Goal: Task Accomplishment & Management: Complete application form

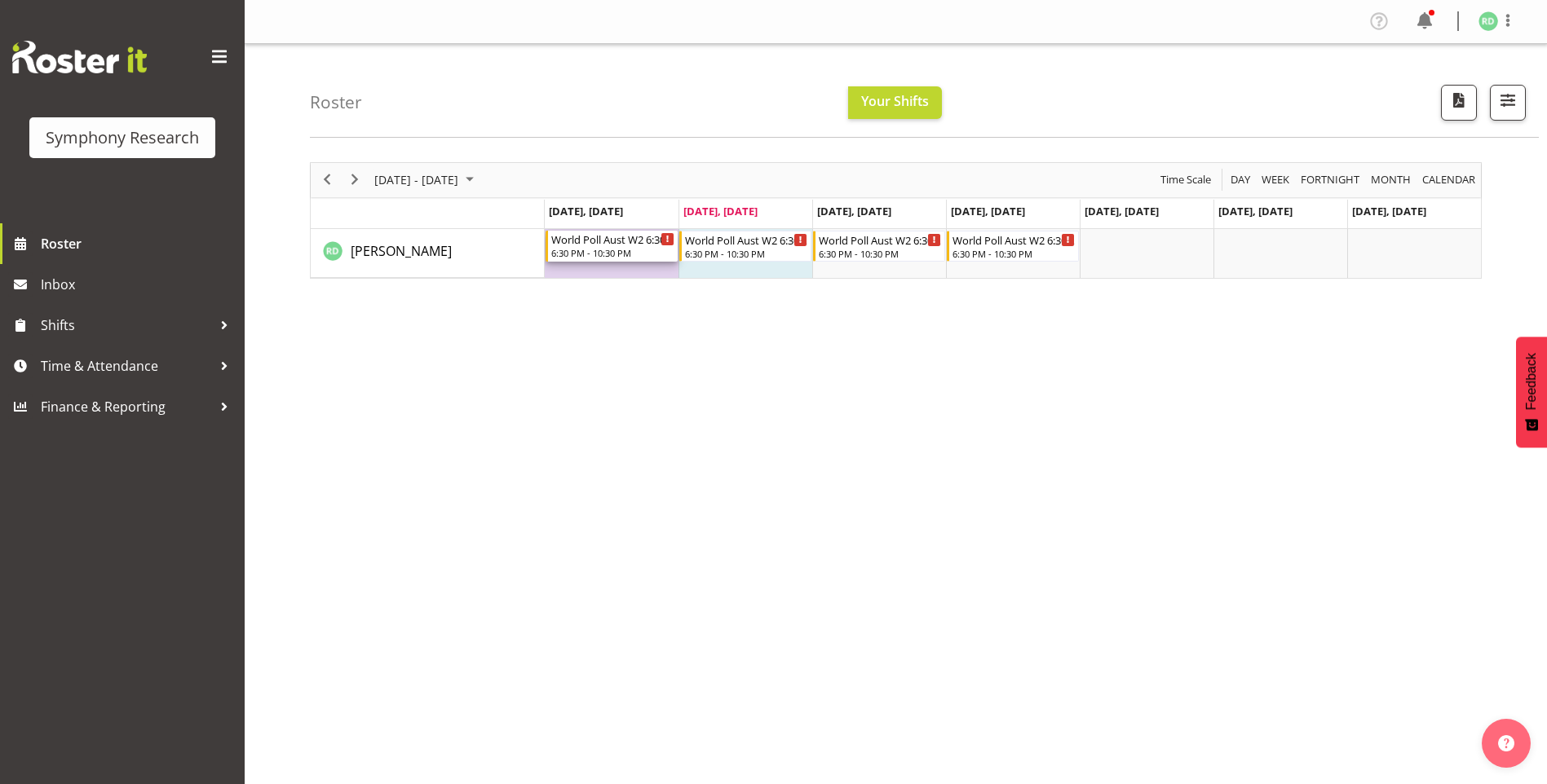
click at [666, 240] on icon "Timeline Week of September 23, 2025" at bounding box center [668, 240] width 4 height 8
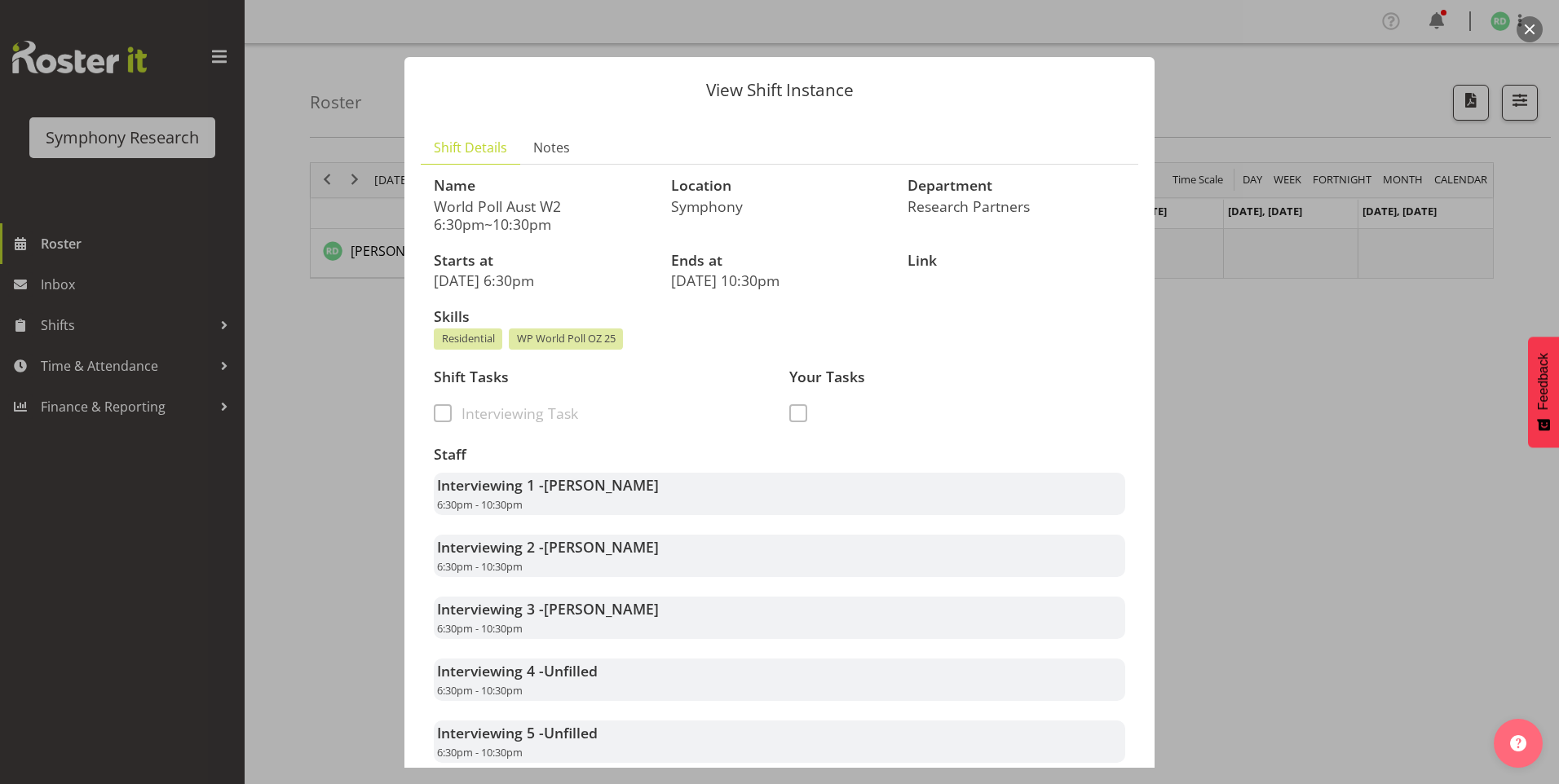
click at [65, 535] on div at bounding box center [779, 392] width 1559 height 784
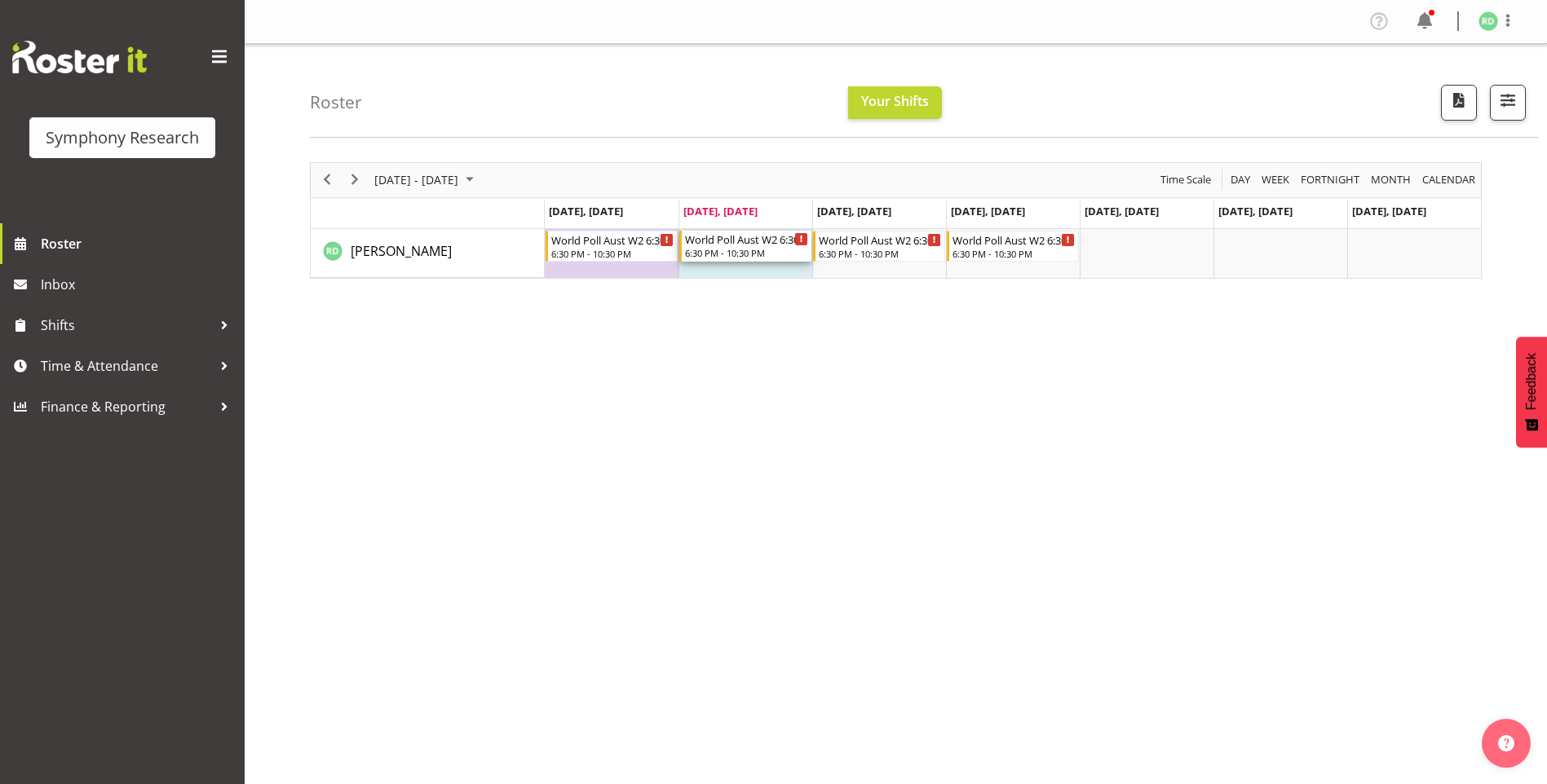
click at [798, 242] on div "Timeline Week of September 23, 2025" at bounding box center [801, 240] width 13 height 13
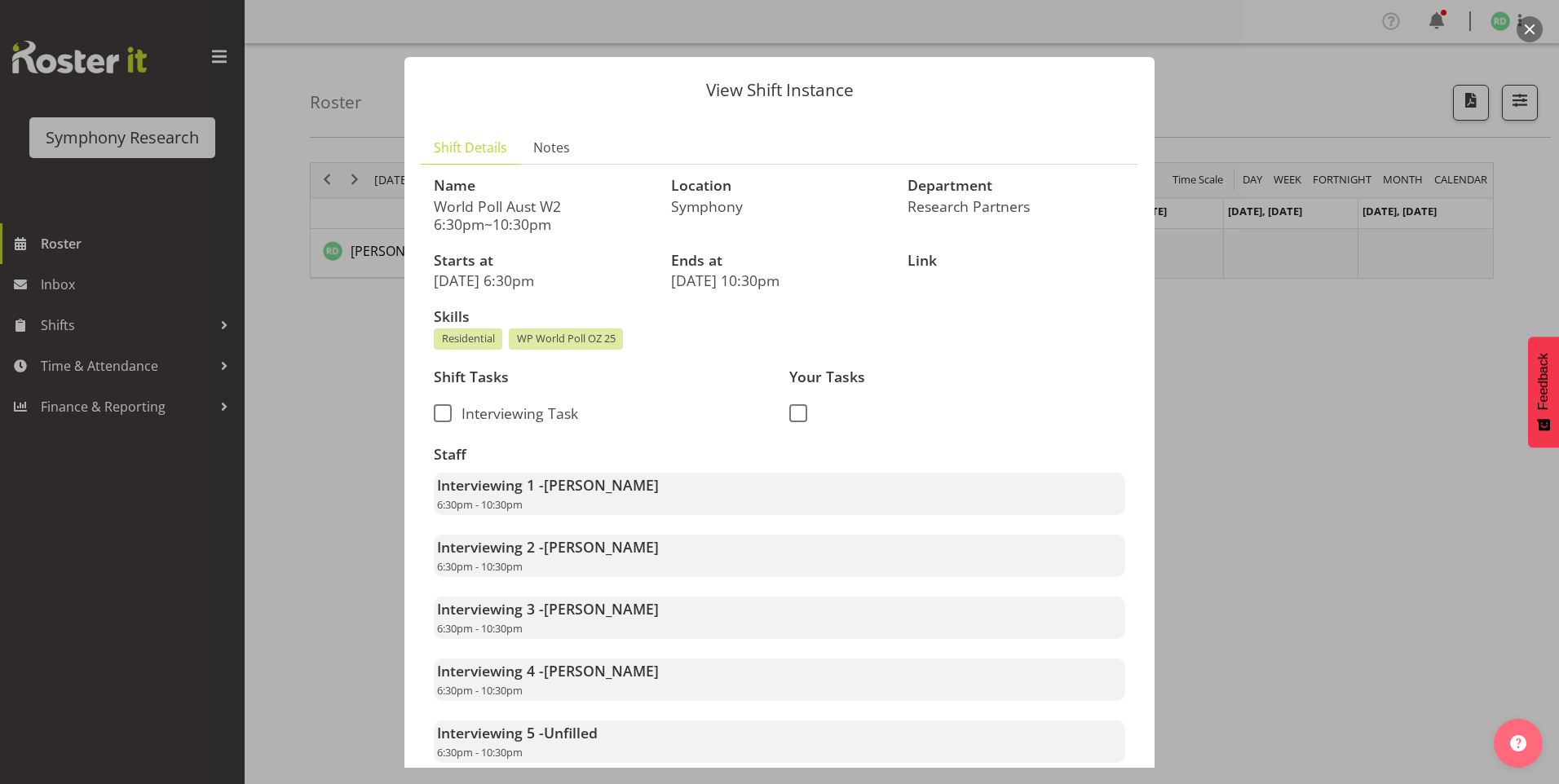
click at [47, 560] on div at bounding box center [779, 392] width 1559 height 784
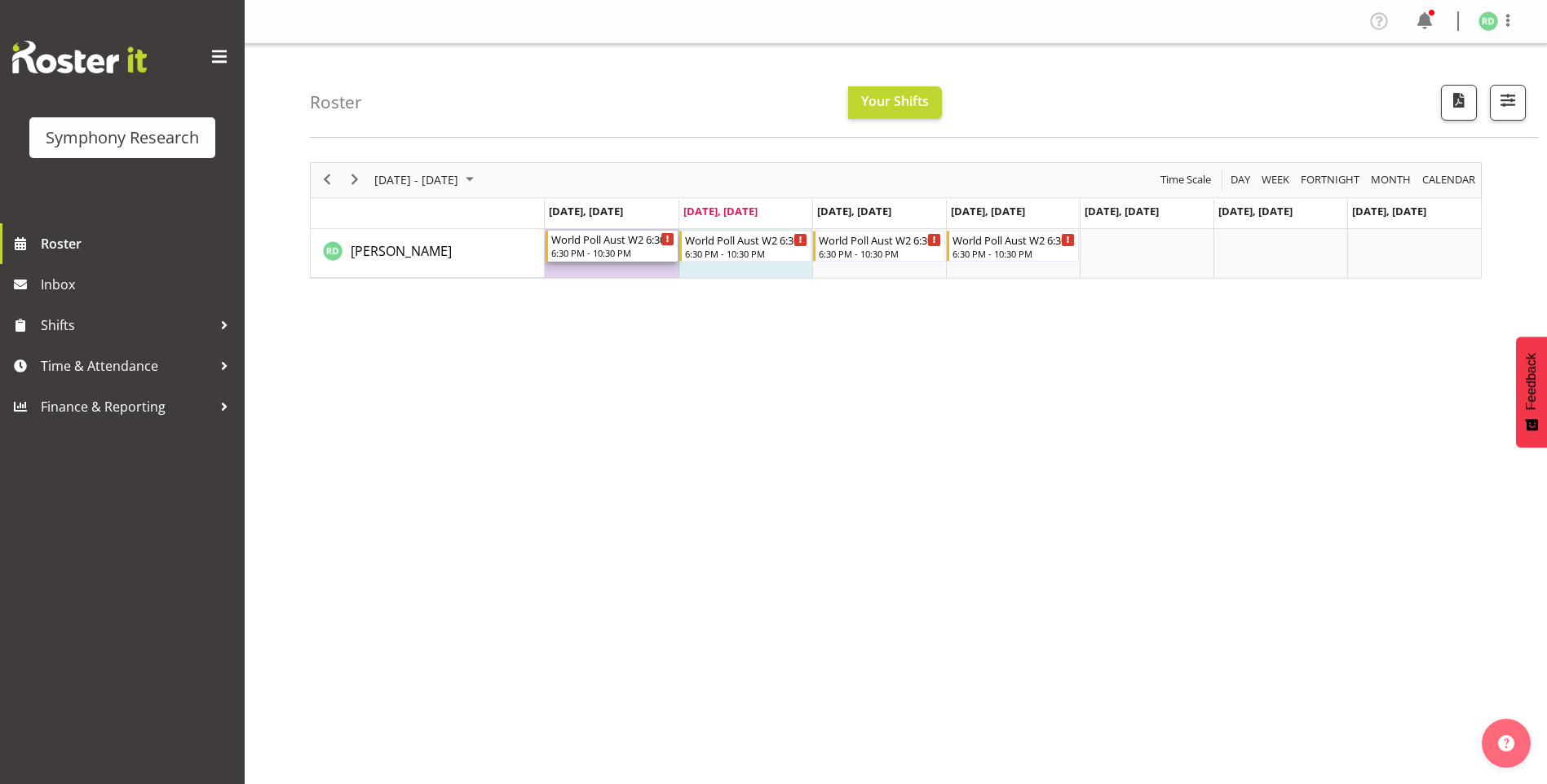
click at [664, 247] on div "World Poll Aust W2 6:30pm~10:30pm 6:30 PM - 10:30 PM" at bounding box center [613, 246] width 123 height 31
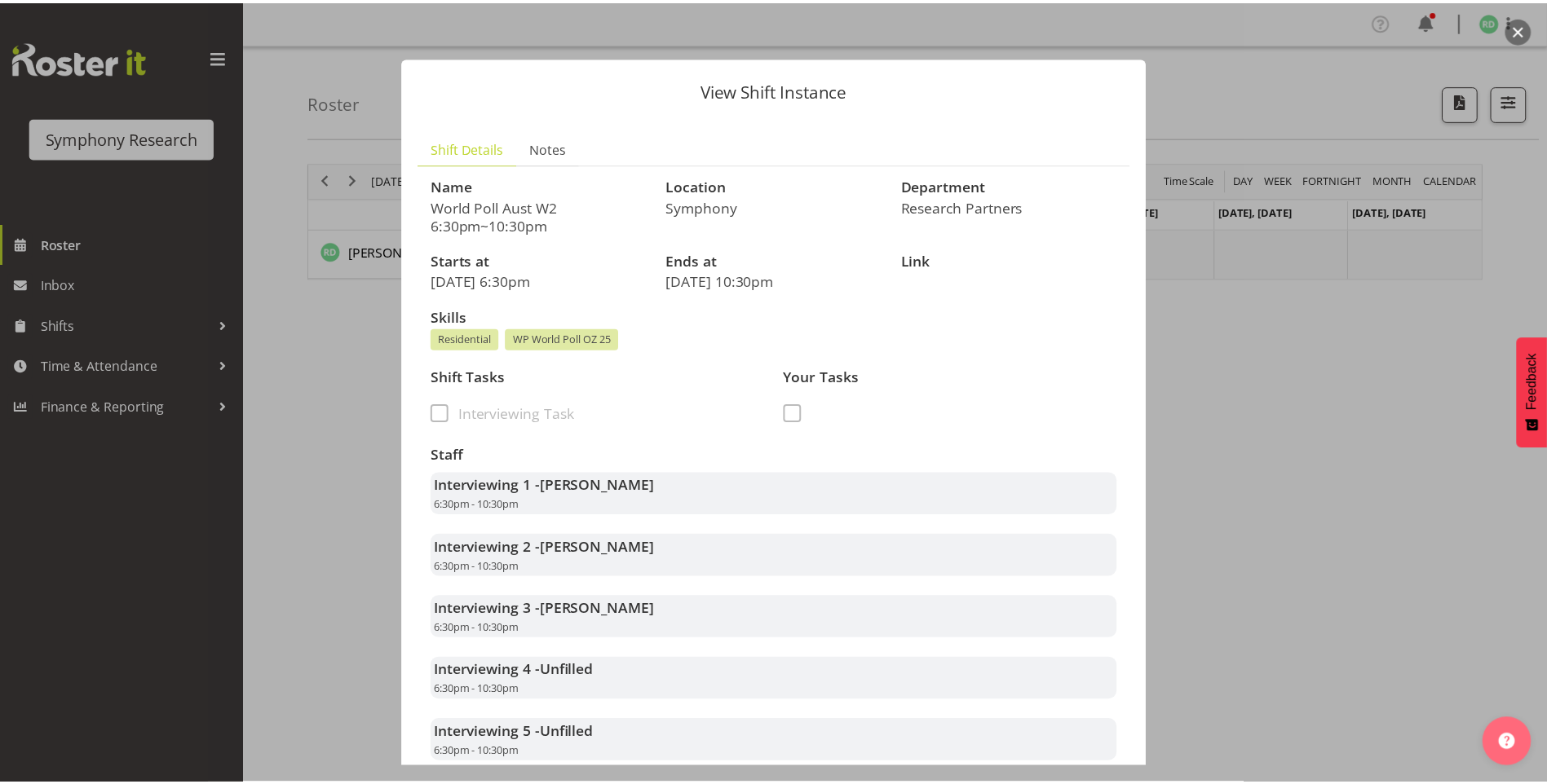
scroll to position [473, 0]
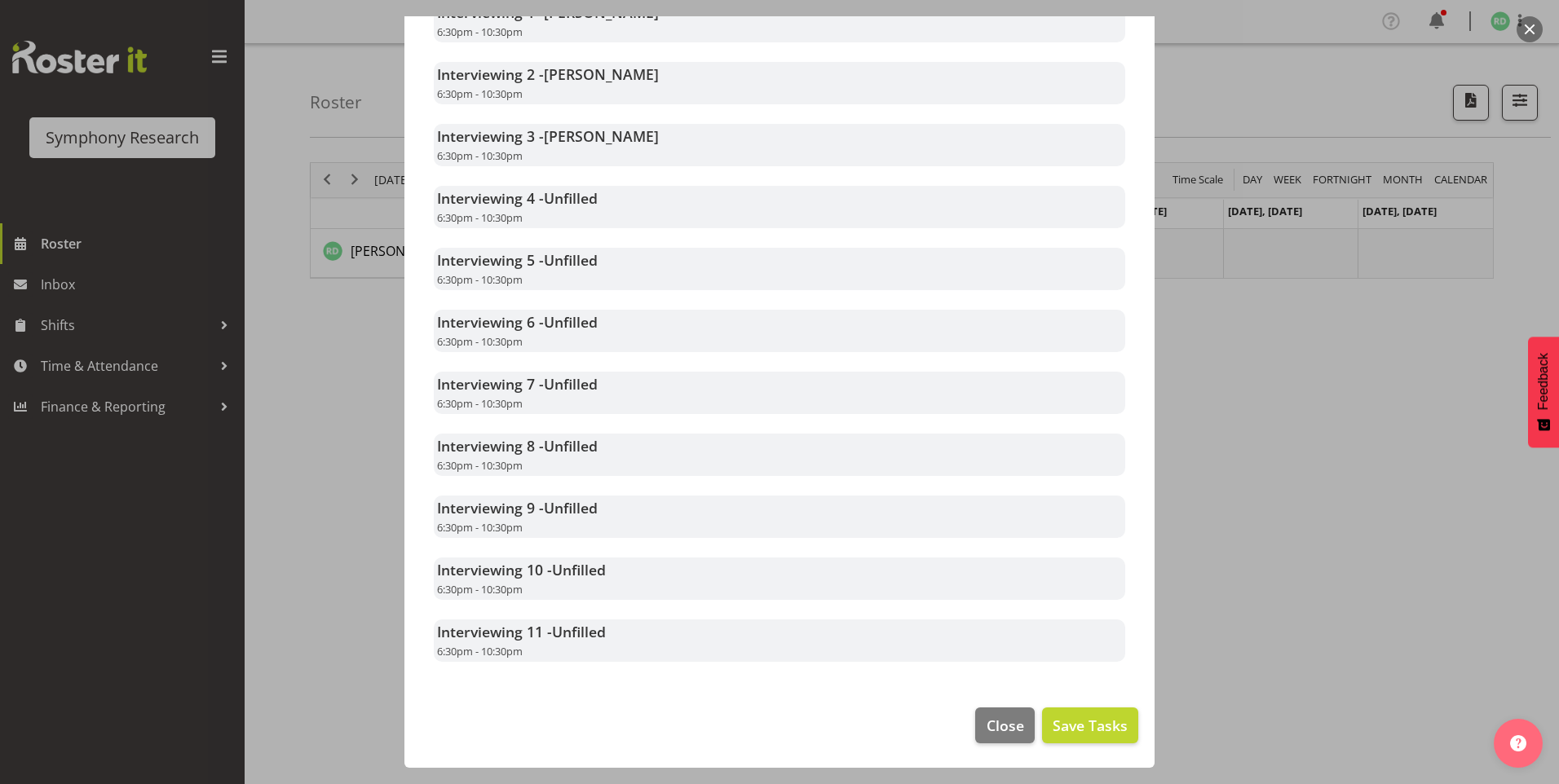
click at [1529, 30] on button "button" at bounding box center [1529, 29] width 26 height 26
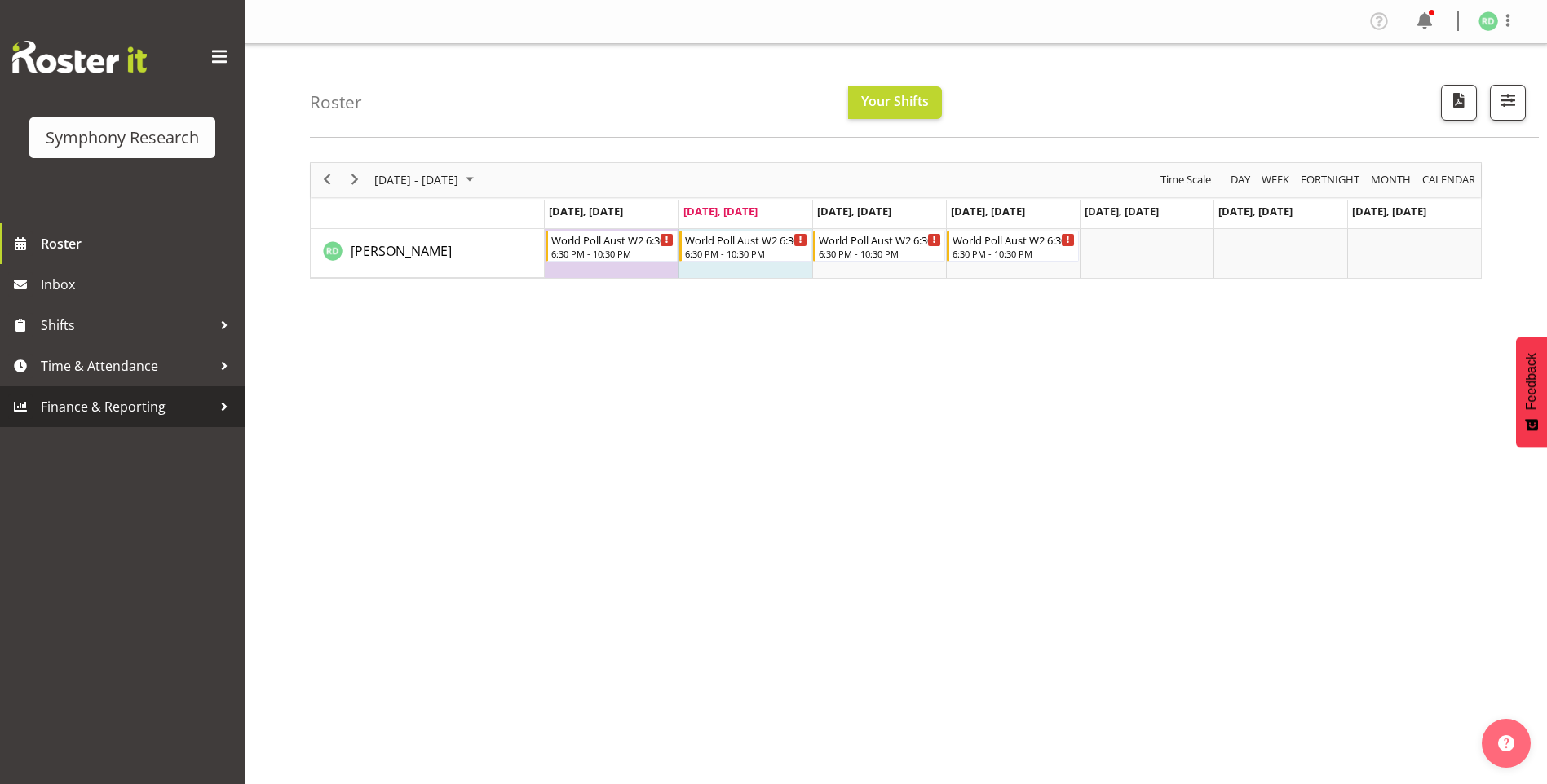
click at [112, 406] on span "Finance & Reporting" at bounding box center [126, 406] width 171 height 24
click at [117, 367] on span "Time & Attendance" at bounding box center [126, 366] width 171 height 24
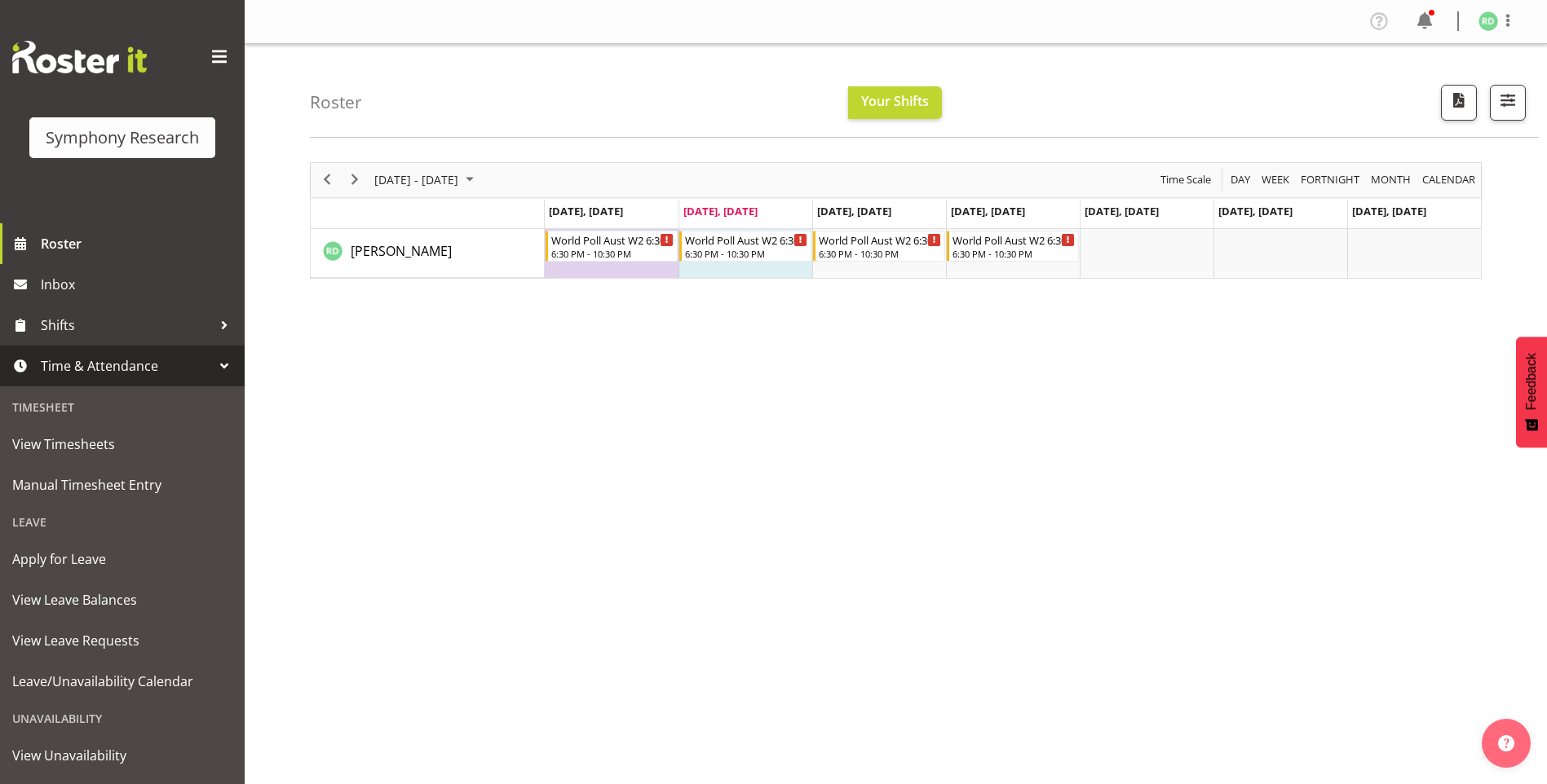
scroll to position [78, 0]
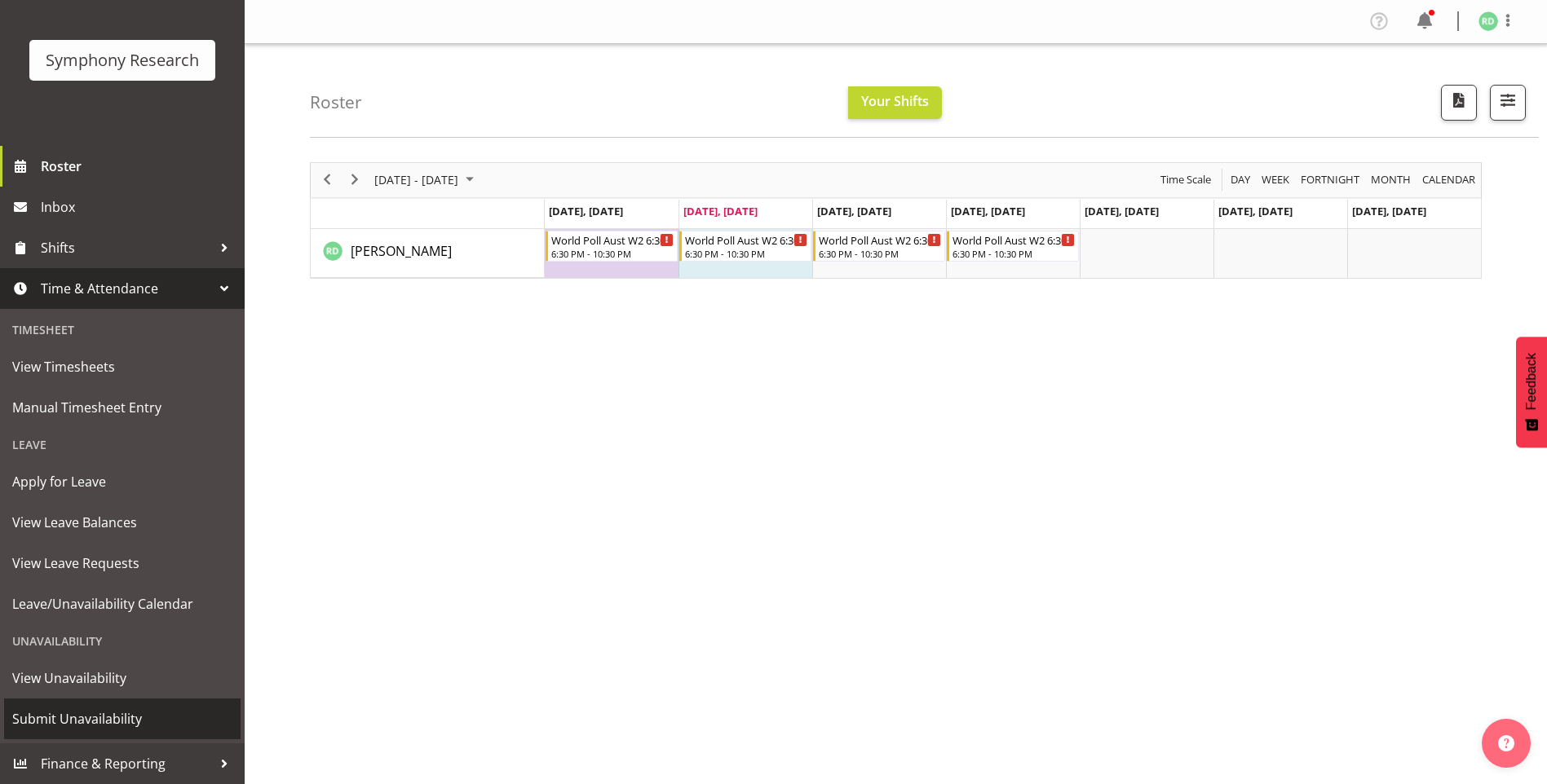
click at [112, 715] on span "Submit Unavailability" at bounding box center [123, 719] width 220 height 24
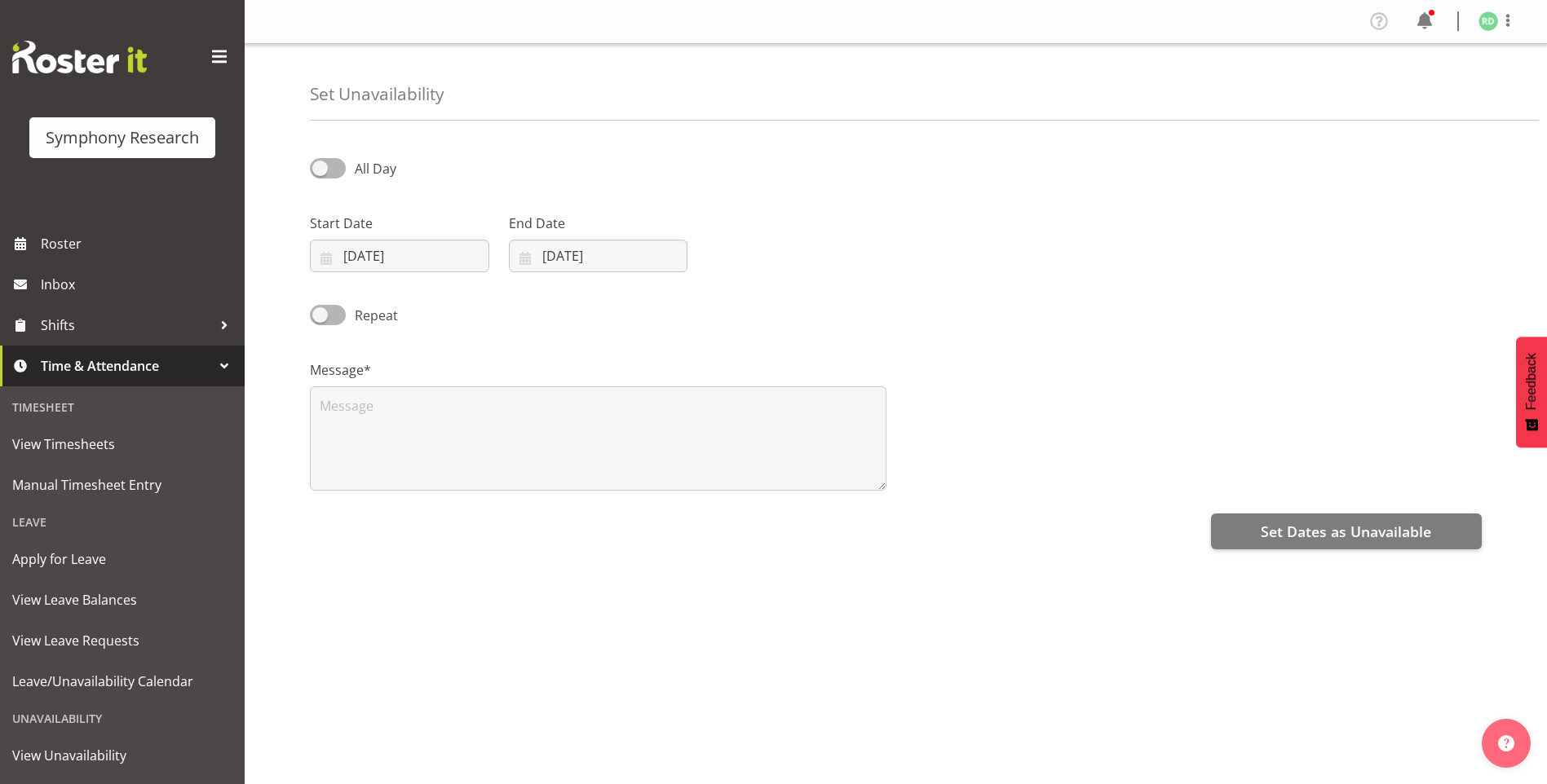
select select "8"
select select "2025"
click at [326, 251] on input "[DATE]" at bounding box center [399, 256] width 180 height 32
click at [384, 511] on link "29" at bounding box center [374, 510] width 32 height 30
type input "[DATE]"
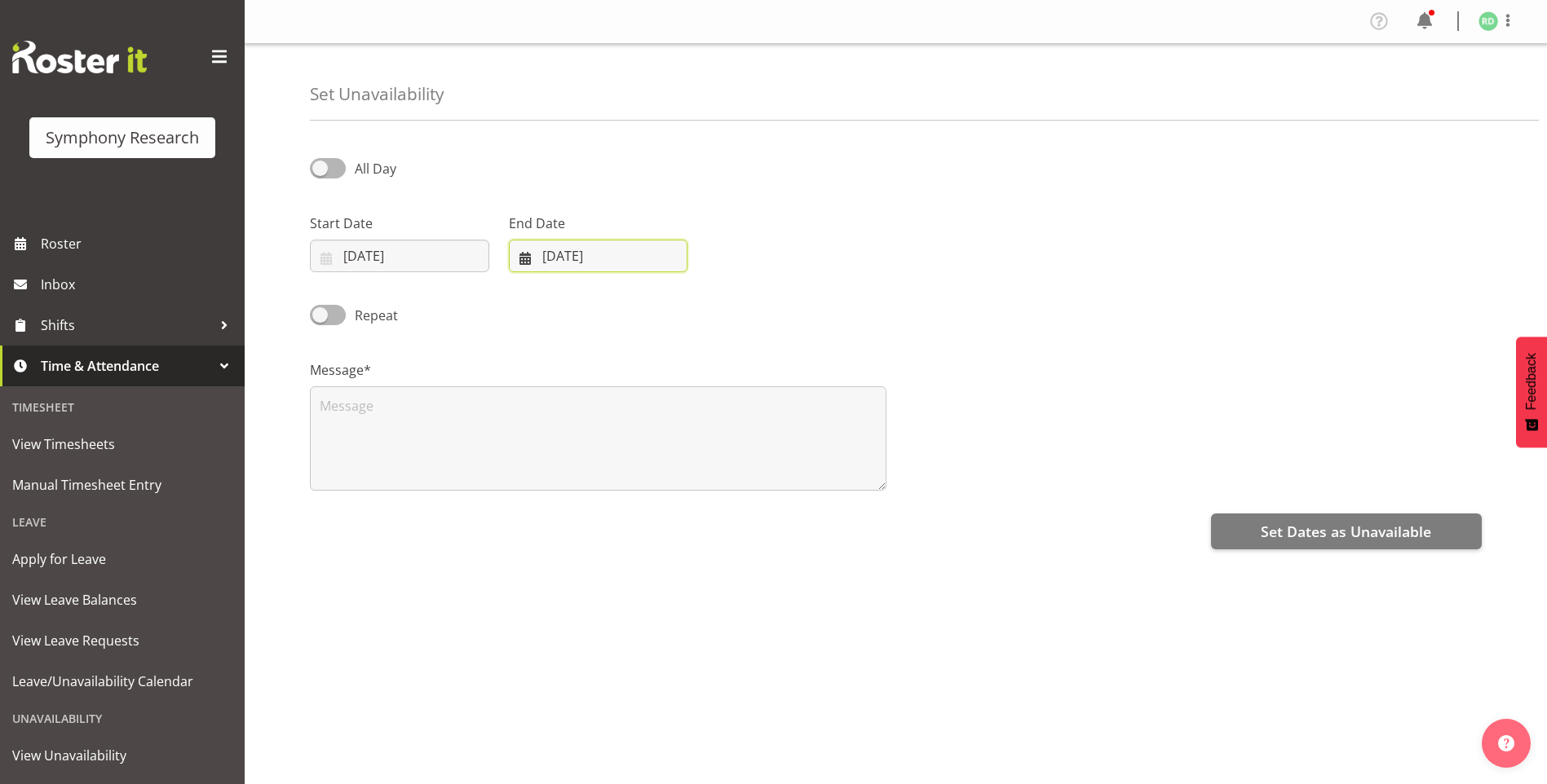
click at [532, 259] on input "23/09/2025" at bounding box center [598, 256] width 180 height 32
click at [604, 511] on span "30" at bounding box center [606, 510] width 13 height 15
type input "30/09/2025"
click at [326, 253] on input "29/09/2025" at bounding box center [399, 256] width 180 height 32
click at [410, 513] on span "30" at bounding box center [408, 510] width 13 height 15
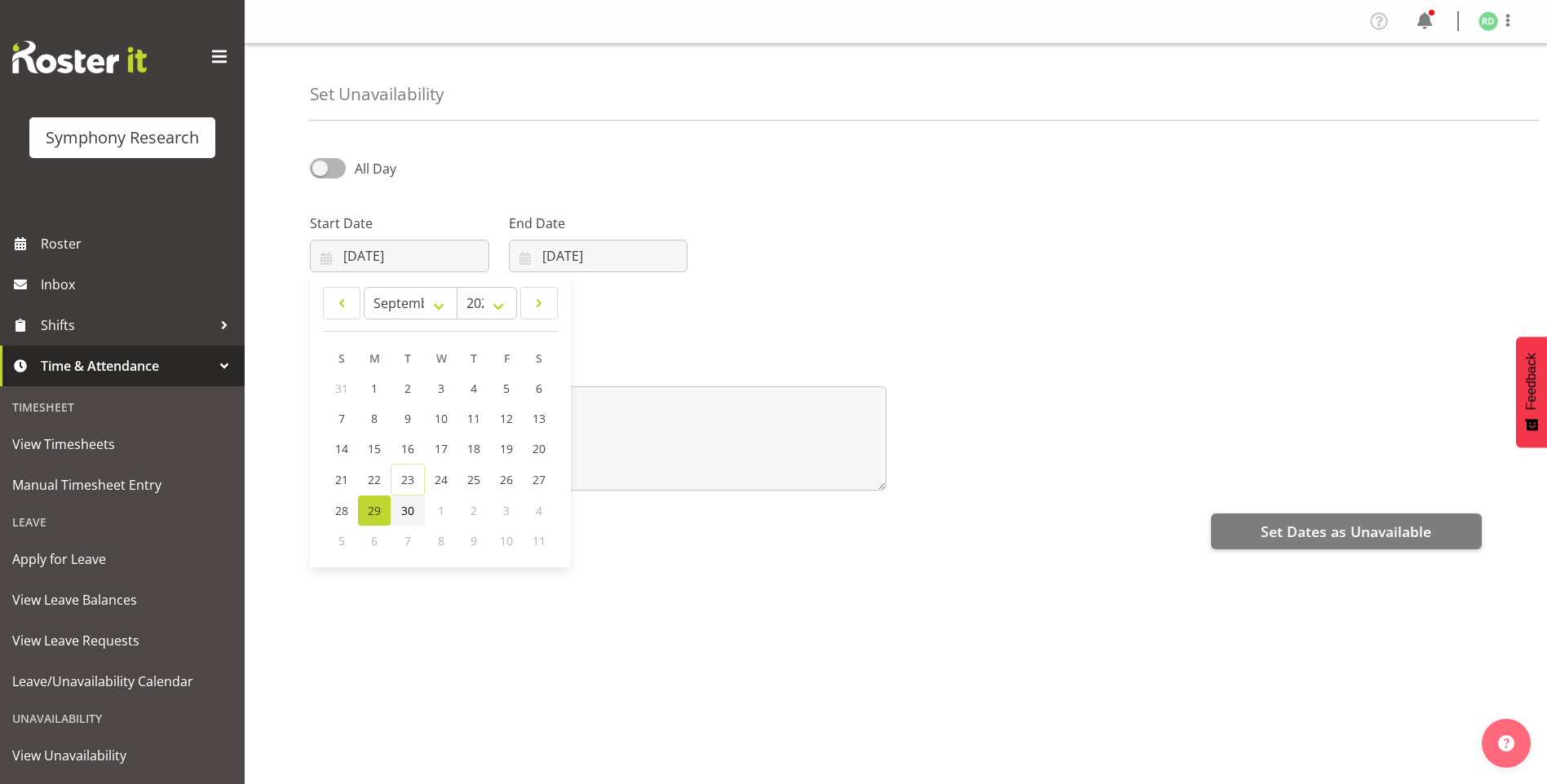
type input "30/09/2025"
click at [525, 262] on input "30/09/2025" at bounding box center [598, 256] width 180 height 32
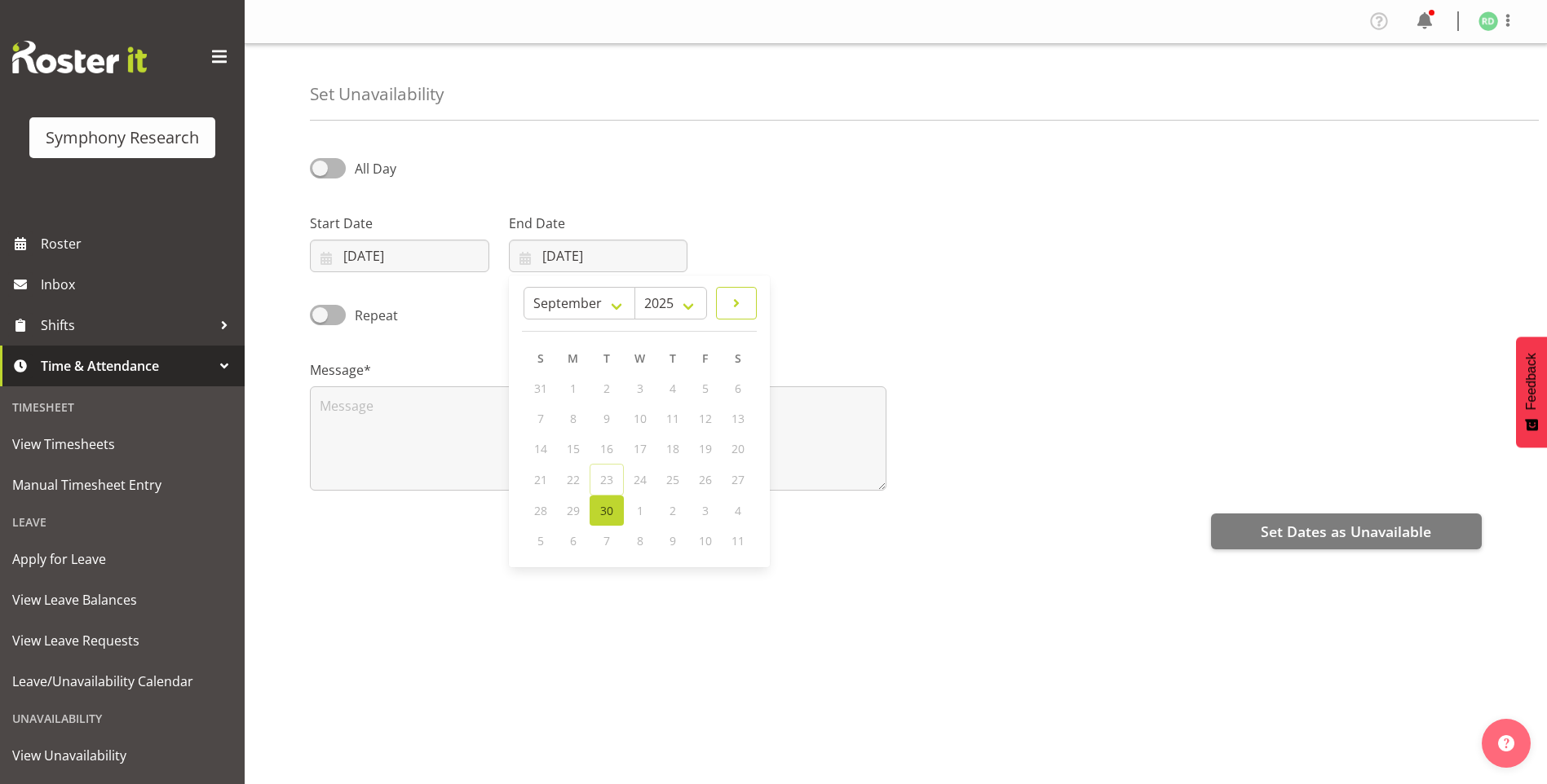
click at [724, 303] on link at bounding box center [737, 303] width 41 height 32
select select "9"
click at [573, 389] on span "29" at bounding box center [574, 388] width 13 height 15
click at [707, 427] on link "10" at bounding box center [705, 418] width 32 height 30
type input "10/10/2025"
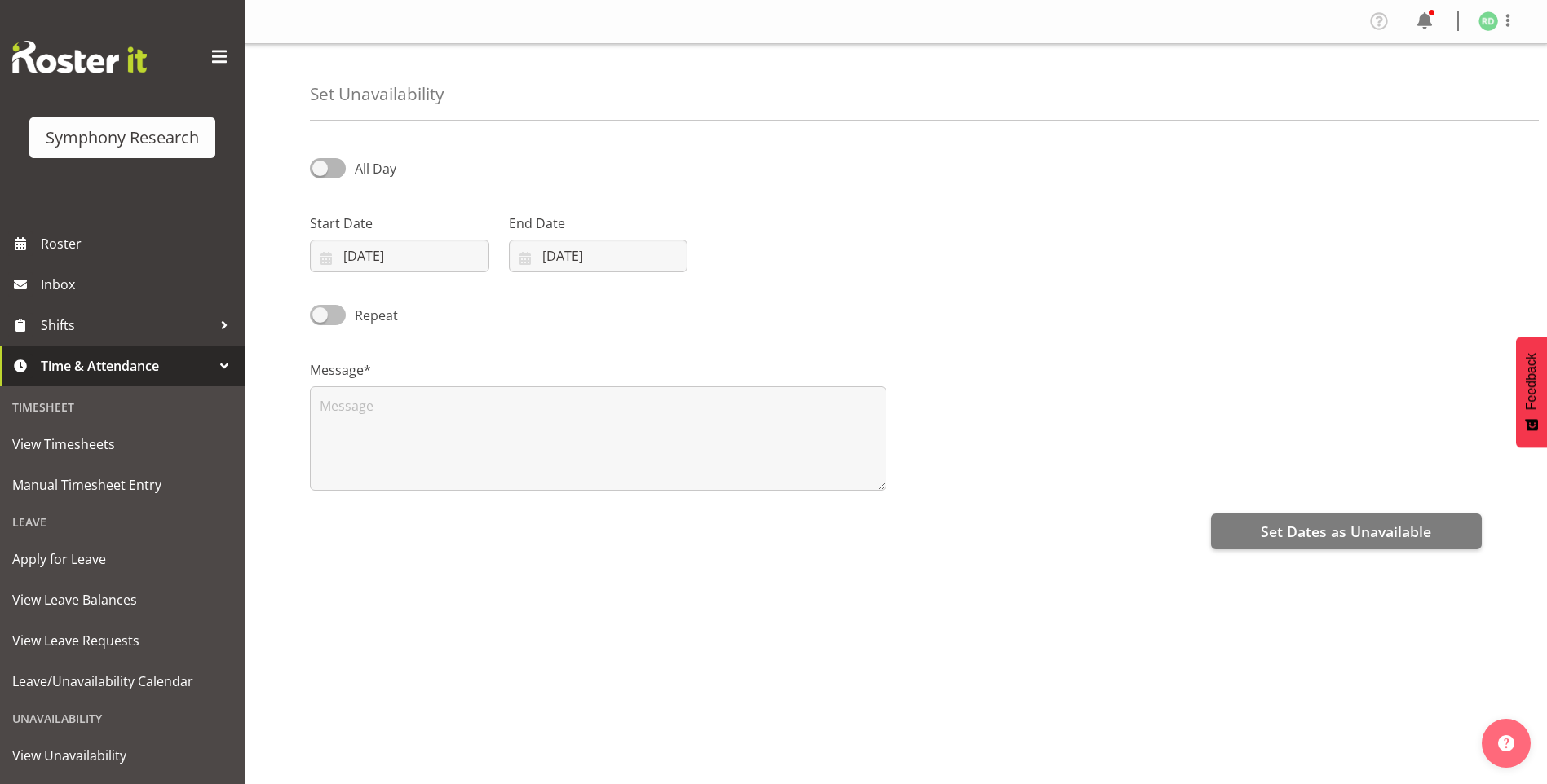
click at [327, 319] on span at bounding box center [327, 315] width 36 height 21
click at [320, 319] on input "Repeat" at bounding box center [315, 315] width 11 height 11
checkbox input "true"
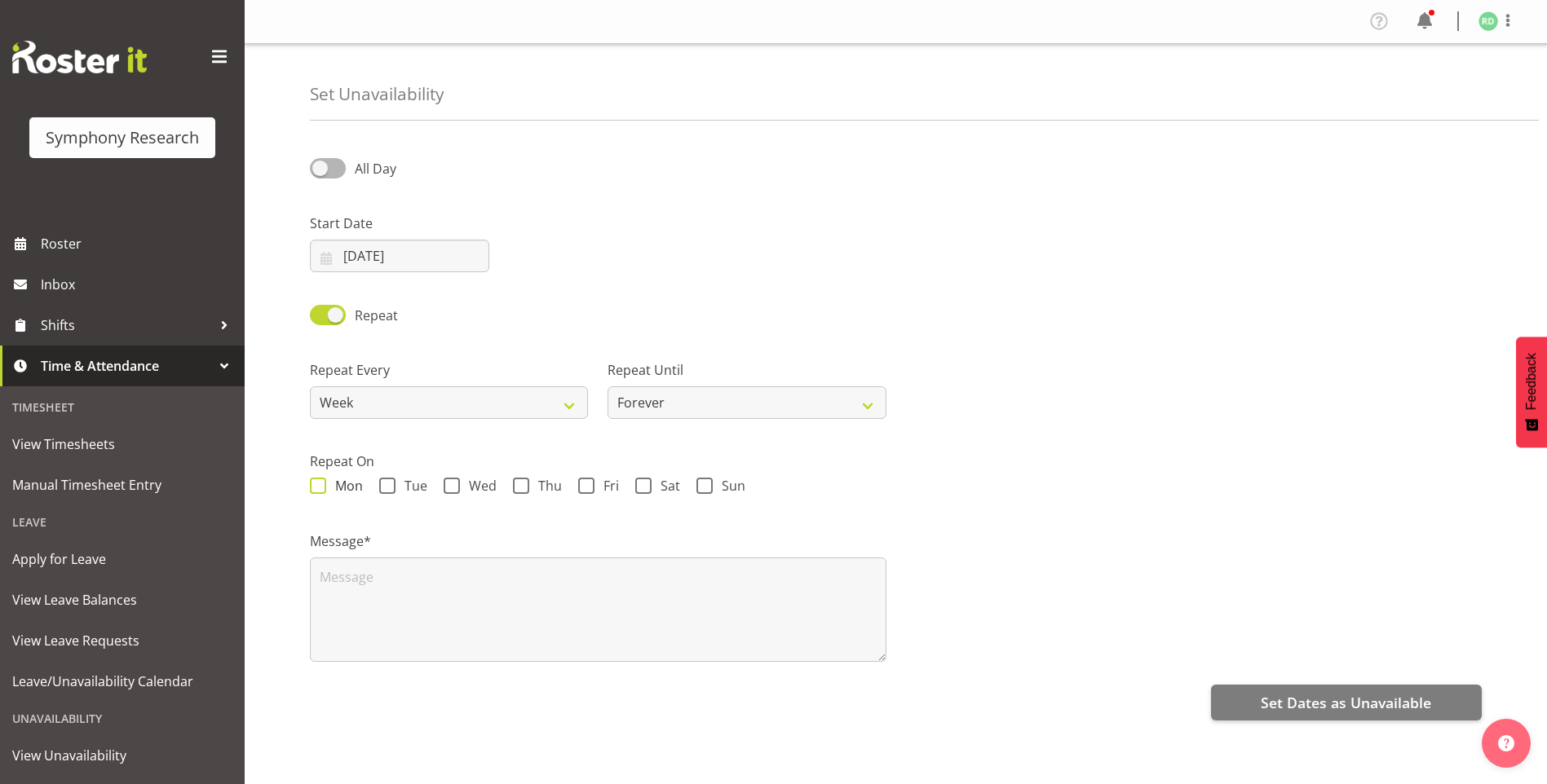
click at [323, 484] on span at bounding box center [317, 485] width 16 height 16
click at [320, 484] on input "Mon" at bounding box center [315, 486] width 11 height 11
checkbox input "true"
click at [385, 480] on span at bounding box center [387, 485] width 16 height 16
click at [385, 481] on input "Tue" at bounding box center [385, 486] width 11 height 11
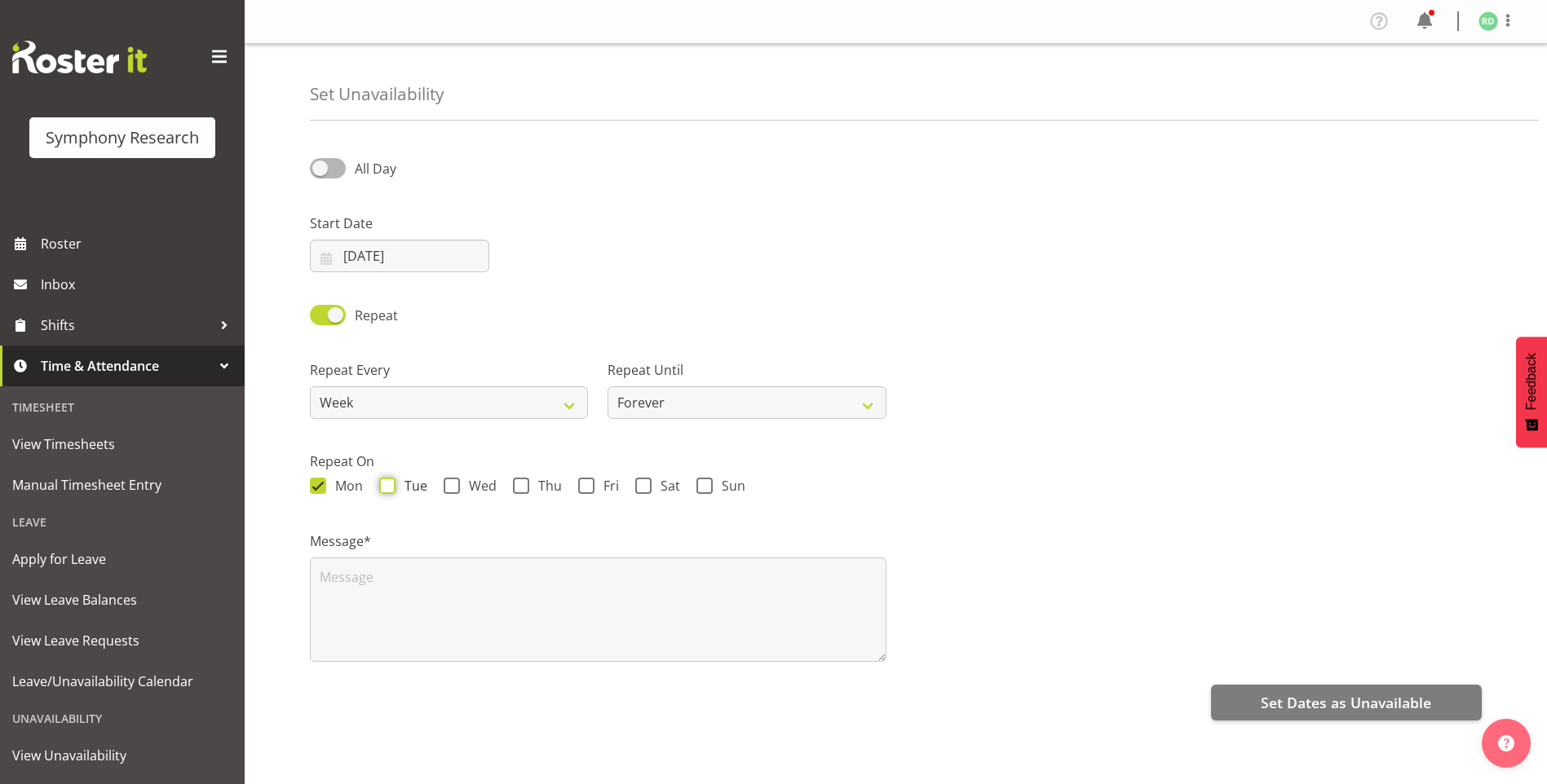
checkbox input "true"
click at [454, 483] on span at bounding box center [452, 485] width 16 height 16
click at [454, 483] on input "Wed" at bounding box center [449, 486] width 11 height 11
checkbox input "true"
click at [531, 486] on span "Thu" at bounding box center [545, 485] width 32 height 16
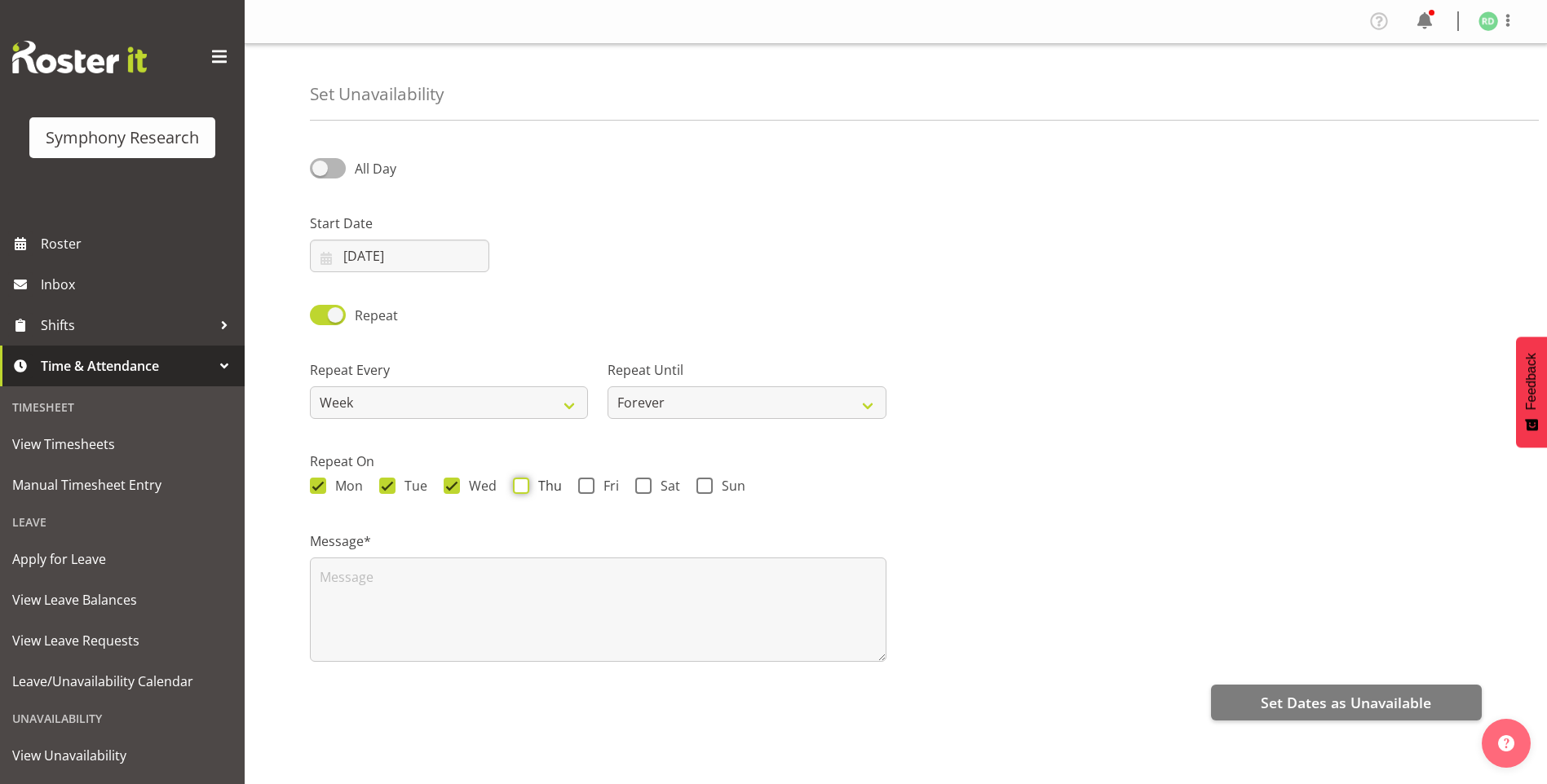
click at [523, 486] on input "Thu" at bounding box center [519, 486] width 11 height 11
checkbox input "true"
click at [604, 484] on span "Fri" at bounding box center [606, 485] width 24 height 16
click at [588, 484] on input "Fri" at bounding box center [583, 486] width 11 height 11
checkbox input "true"
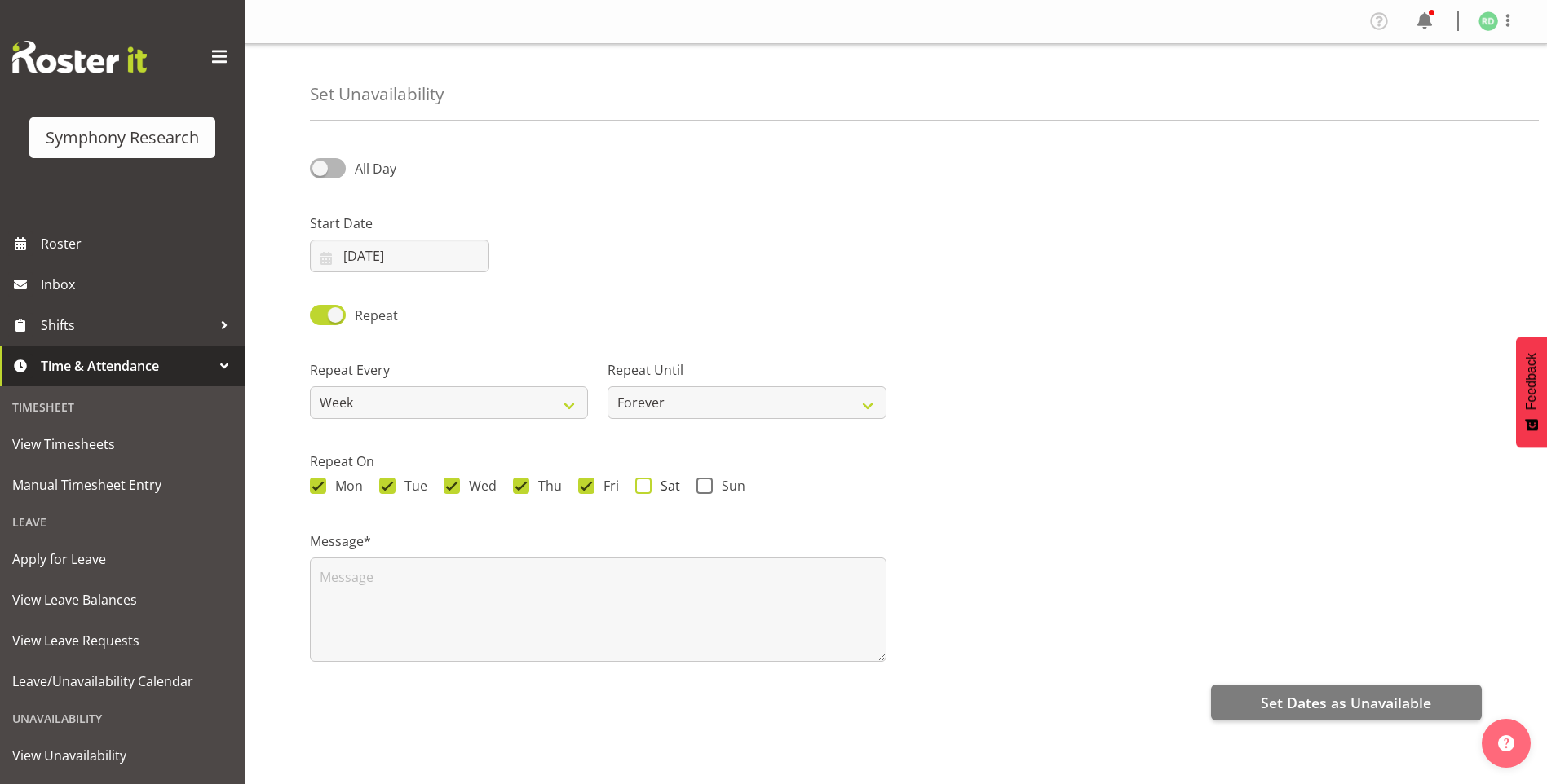
click at [647, 484] on span at bounding box center [643, 485] width 16 height 16
click at [646, 484] on input "Sat" at bounding box center [640, 486] width 11 height 11
checkbox input "true"
click at [709, 484] on span at bounding box center [705, 485] width 16 height 16
click at [707, 484] on input "Sun" at bounding box center [702, 486] width 11 height 11
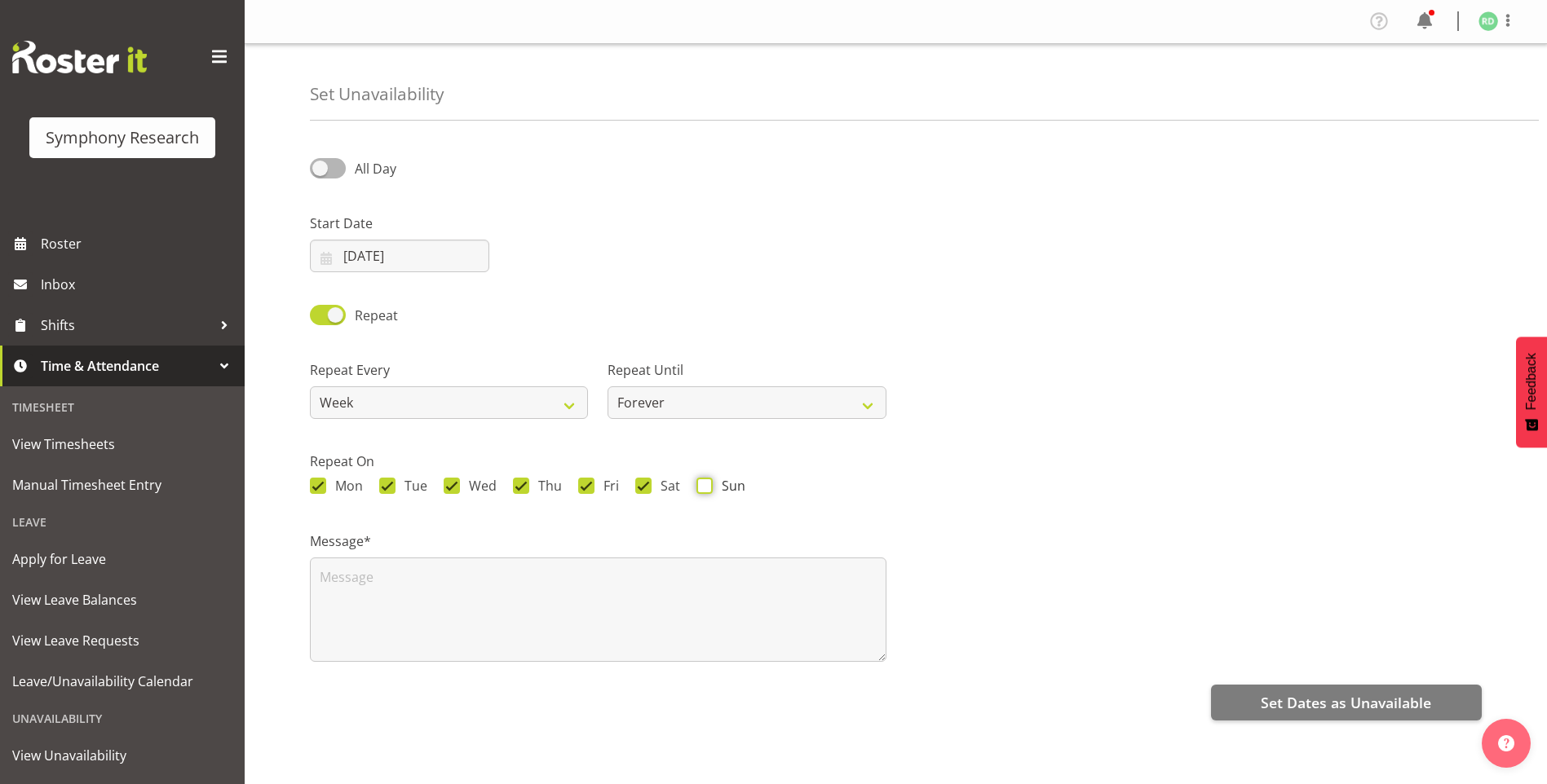
checkbox input "true"
click at [865, 401] on select "Forever On a date" at bounding box center [746, 402] width 278 height 32
select select "date"
click at [607, 386] on select "Forever On a date" at bounding box center [746, 402] width 278 height 32
click at [923, 408] on input "23/09/2025" at bounding box center [1044, 402] width 278 height 32
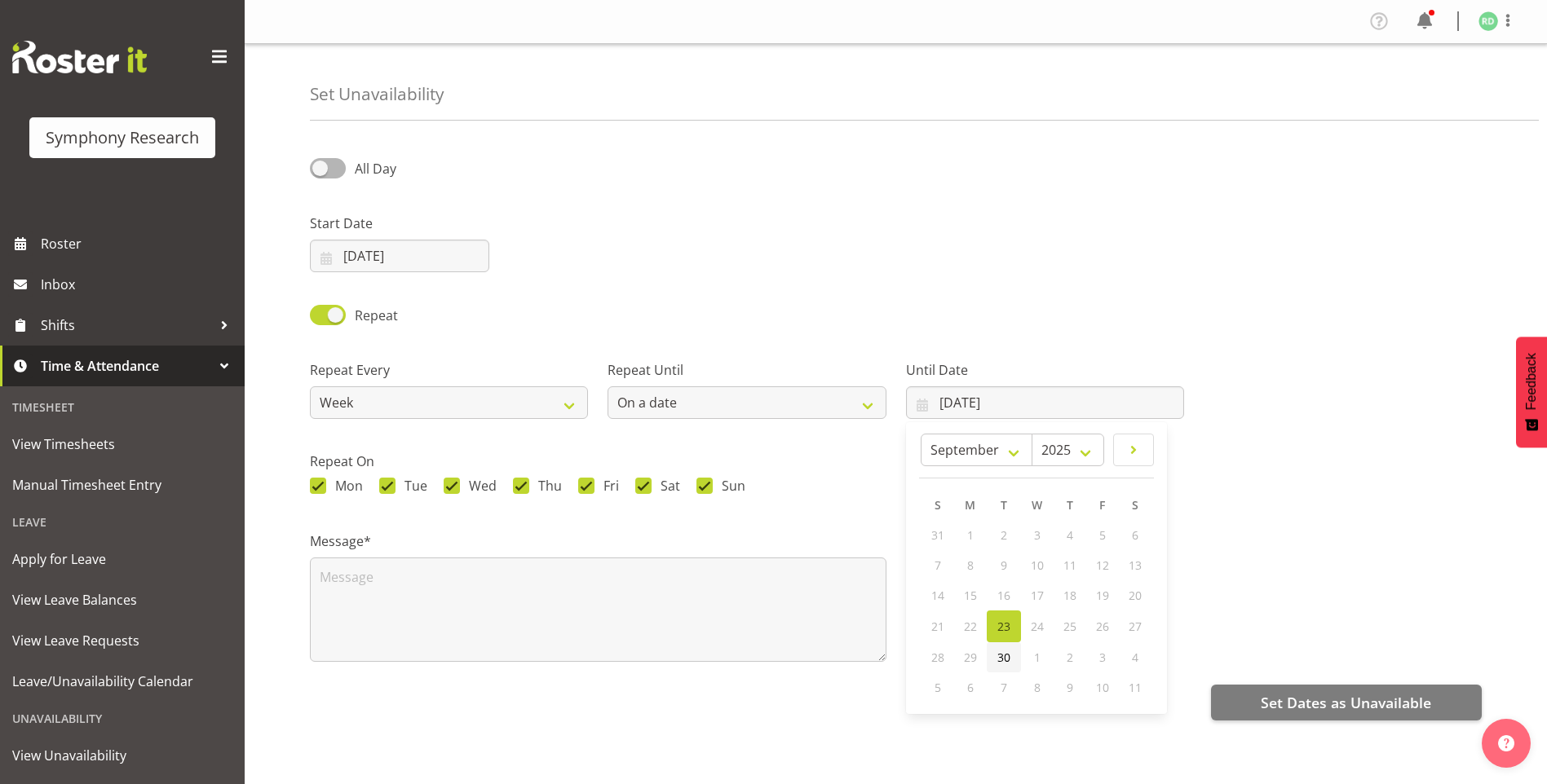
click at [1009, 663] on span "30" at bounding box center [1003, 657] width 13 height 15
type input "30/09/2025"
click at [926, 405] on input "30/09/2025" at bounding box center [1044, 402] width 278 height 32
click at [1019, 453] on select "January February March April May June July August September October November De…" at bounding box center [976, 450] width 112 height 32
select select "9"
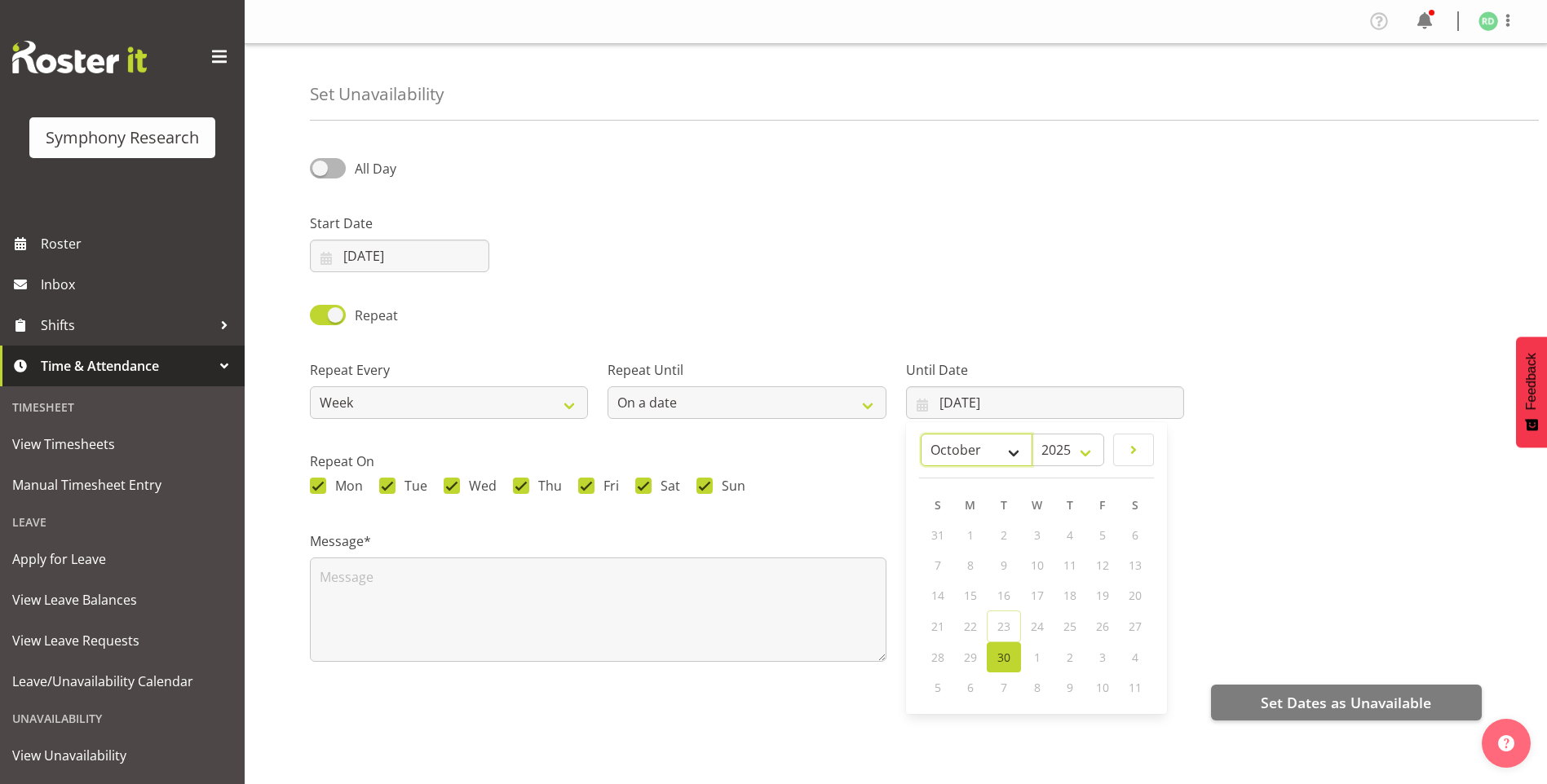
click at [960, 434] on select "January February March April May June July August September October November De…" at bounding box center [976, 450] width 112 height 32
click at [982, 536] on span "29" at bounding box center [979, 535] width 13 height 15
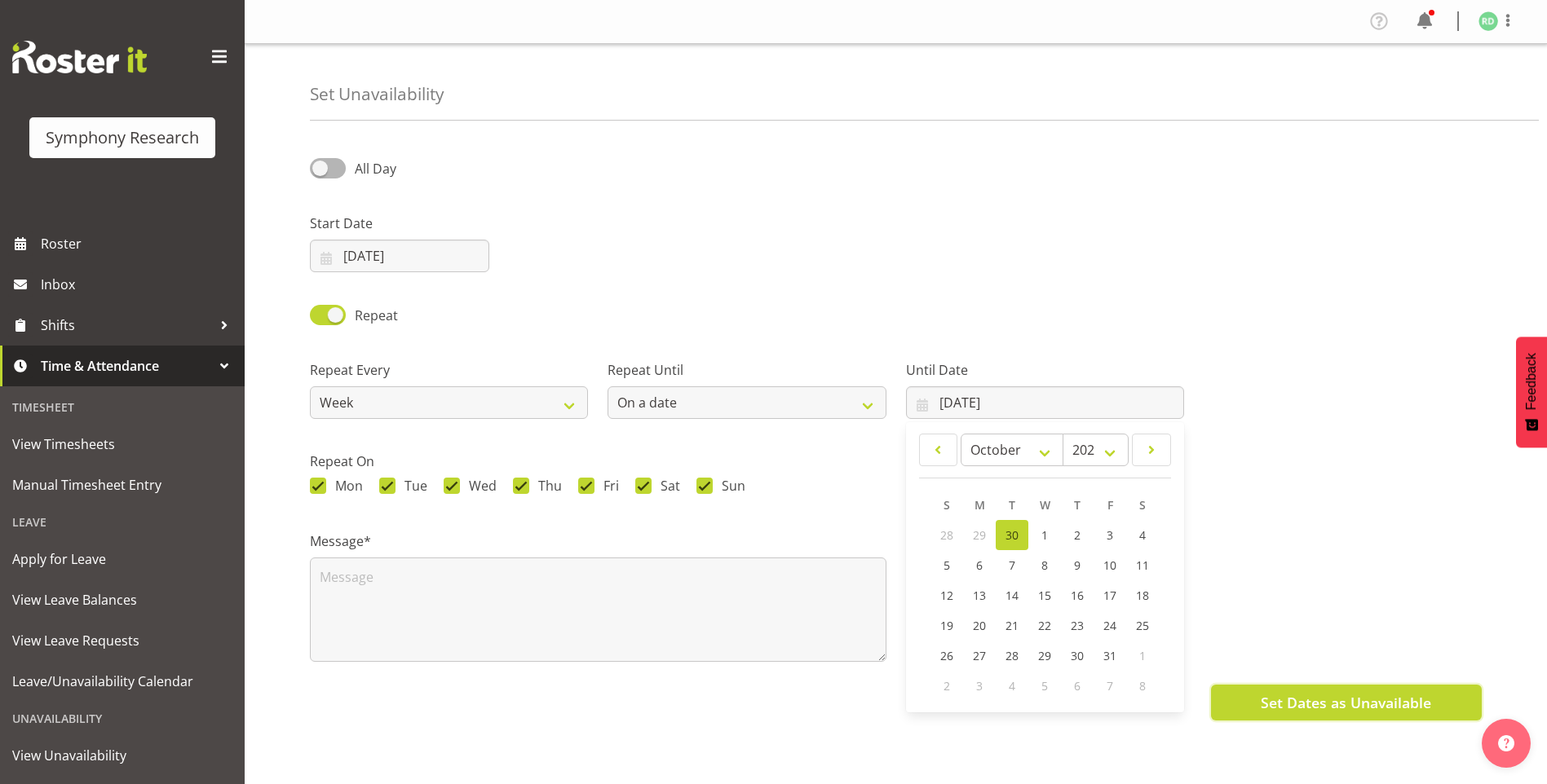
click at [1262, 696] on span "Set Dates as Unavailable" at bounding box center [1346, 703] width 171 height 21
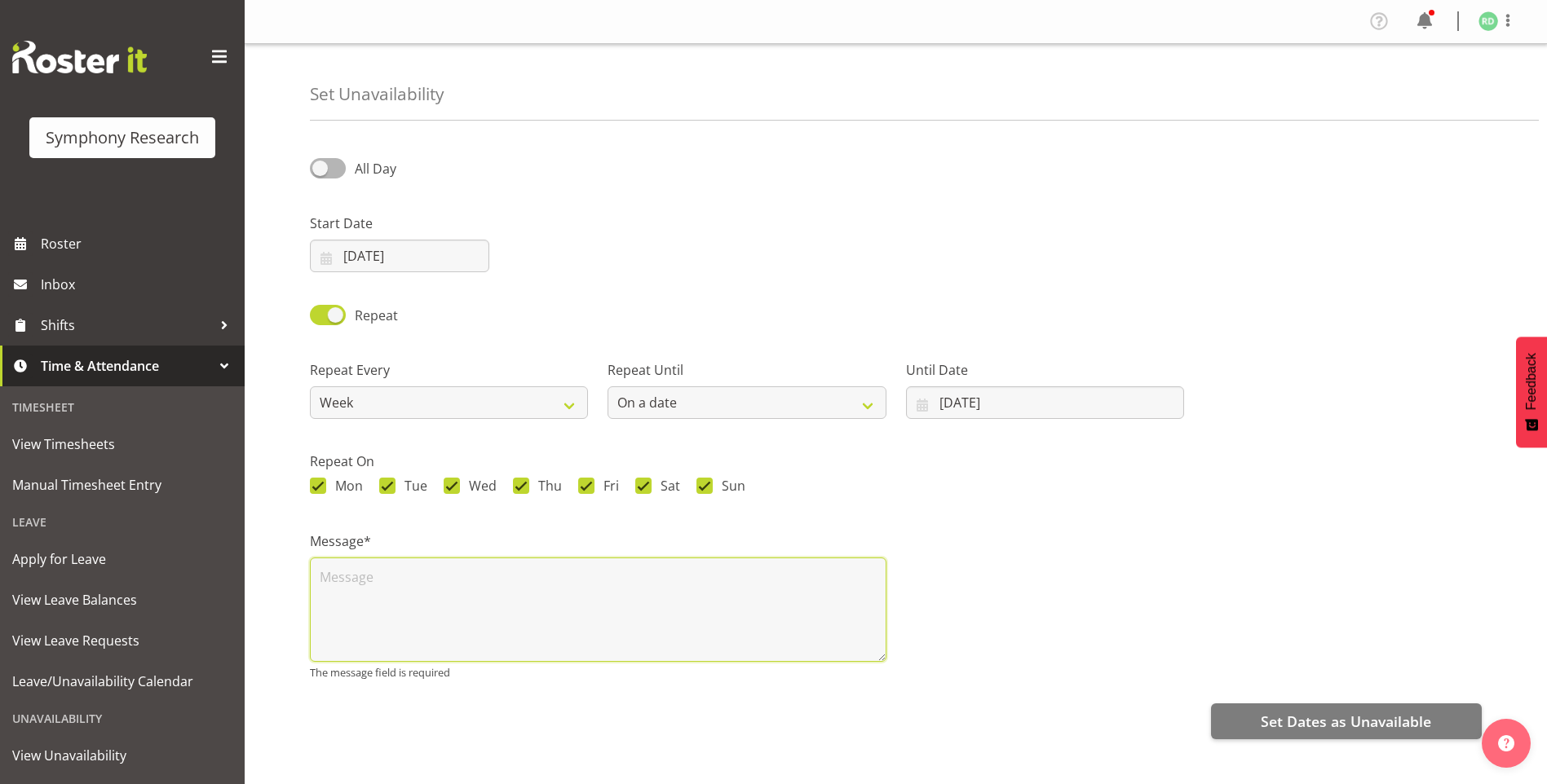
click at [416, 586] on textarea at bounding box center [597, 610] width 577 height 105
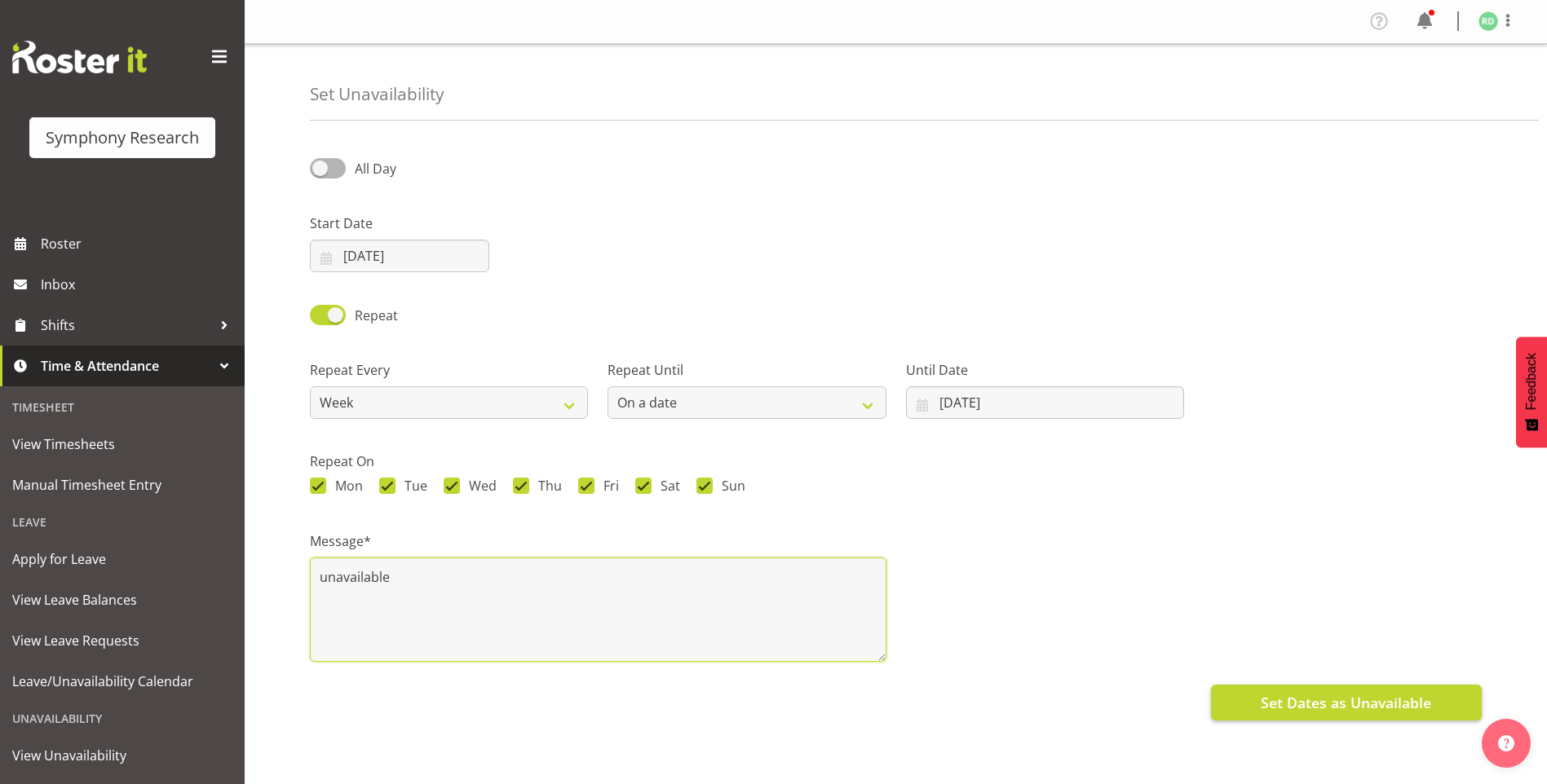
type textarea "unavailable"
click at [1326, 694] on span "Set Dates as Unavailable" at bounding box center [1346, 703] width 171 height 21
